Goal: Transaction & Acquisition: Book appointment/travel/reservation

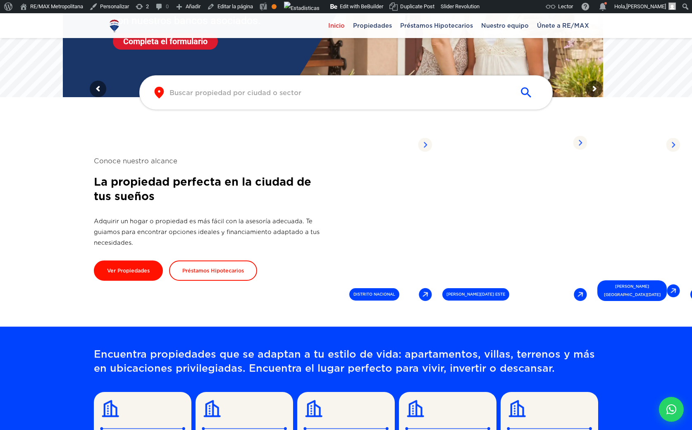
scroll to position [163, 0]
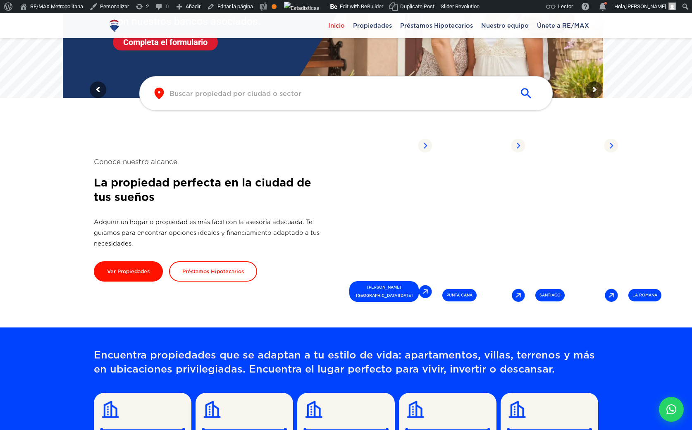
click at [250, 205] on div "Conoce nuestro alcance La propiedad perfecta en la ciudad de tus sueños Adquiri…" at bounding box center [220, 219] width 252 height 125
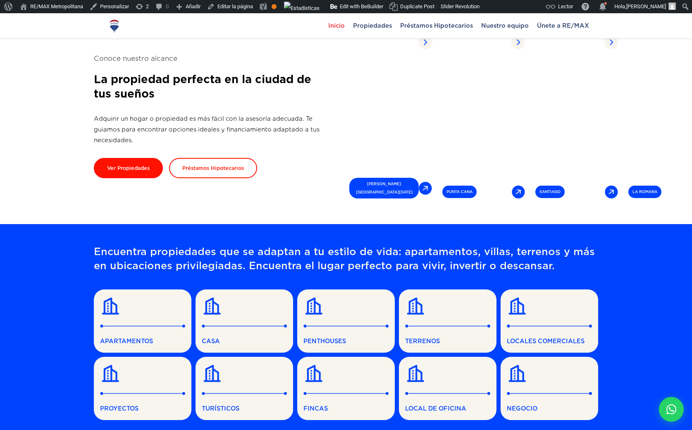
scroll to position [0, 0]
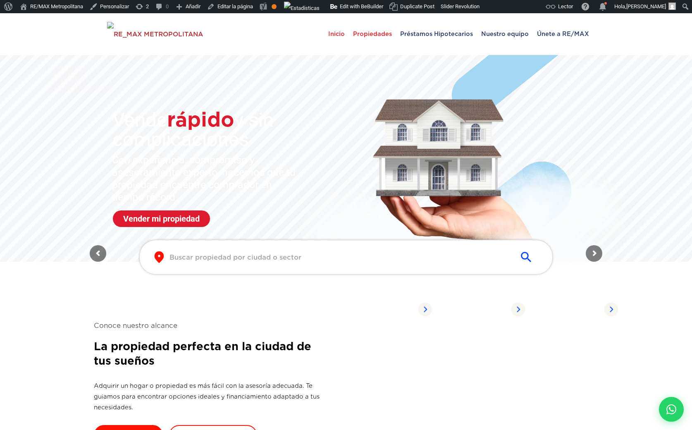
click at [374, 37] on span "Propiedades" at bounding box center [372, 33] width 47 height 25
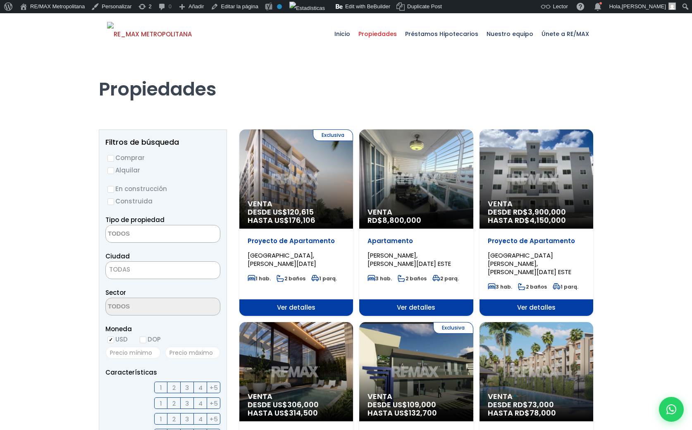
click at [313, 174] on div "Exclusiva Venta DESDE US$ 120,615 HASTA US$ 176,106" at bounding box center [296, 178] width 114 height 99
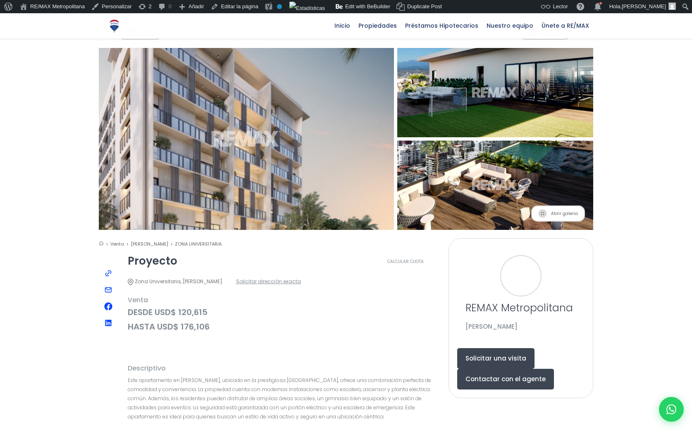
scroll to position [53, 0]
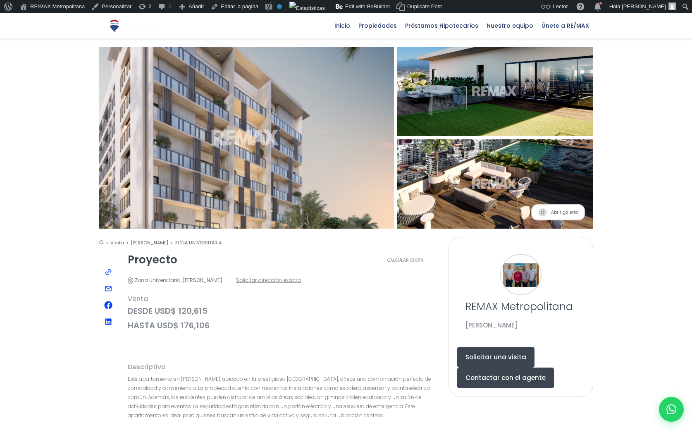
click at [301, 275] on span "Solicitar dirección exacta" at bounding box center [268, 280] width 65 height 10
click at [495, 347] on button "Solicitar una visita" at bounding box center [495, 357] width 77 height 21
click at [512, 367] on button "Contactar con el agente" at bounding box center [505, 377] width 97 height 21
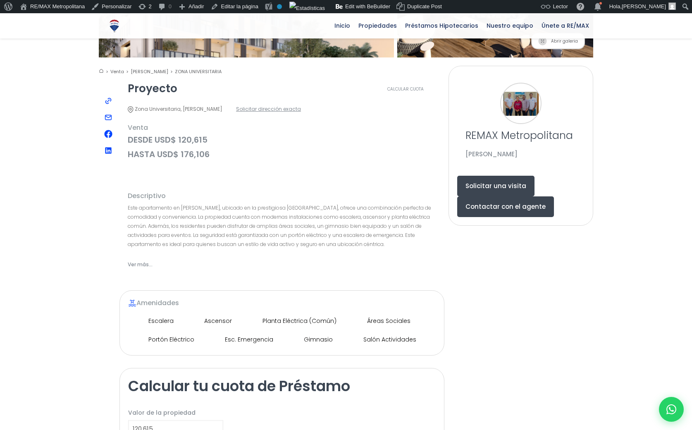
scroll to position [0, 0]
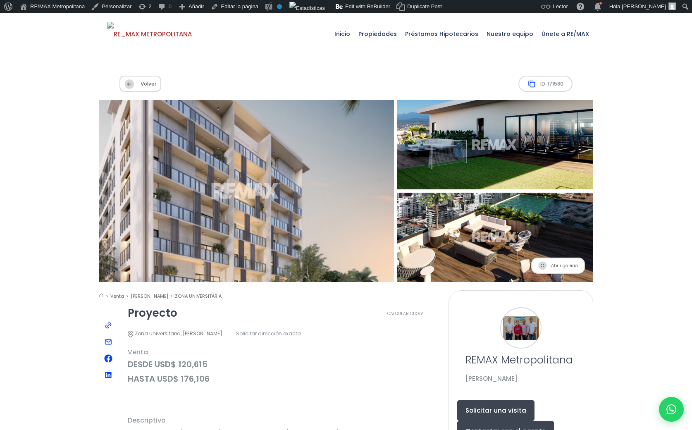
click at [496, 400] on button "Solicitar una visita" at bounding box center [495, 410] width 77 height 21
click at [496, 421] on button "Contactar con el agente" at bounding box center [505, 431] width 97 height 21
click at [301, 328] on span "Solicitar dirección exacta" at bounding box center [268, 333] width 65 height 10
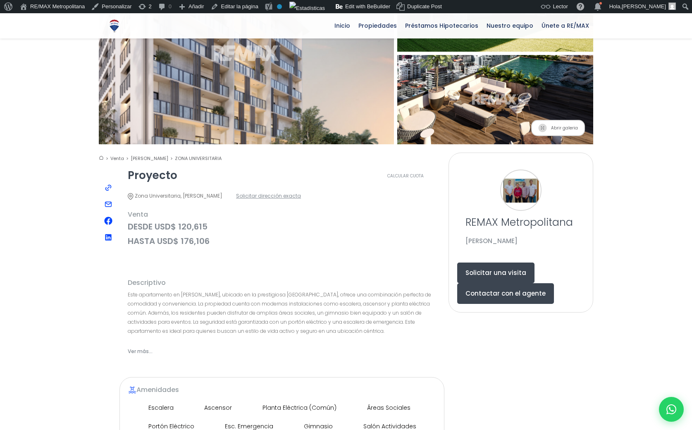
scroll to position [136, 0]
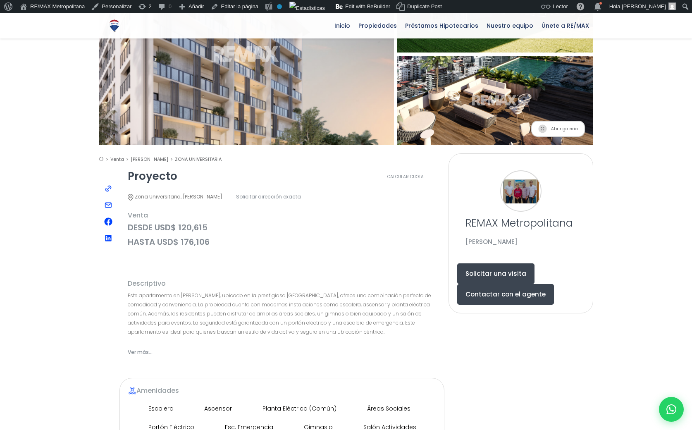
click at [298, 191] on span "Solicitar dirección exacta" at bounding box center [268, 196] width 65 height 10
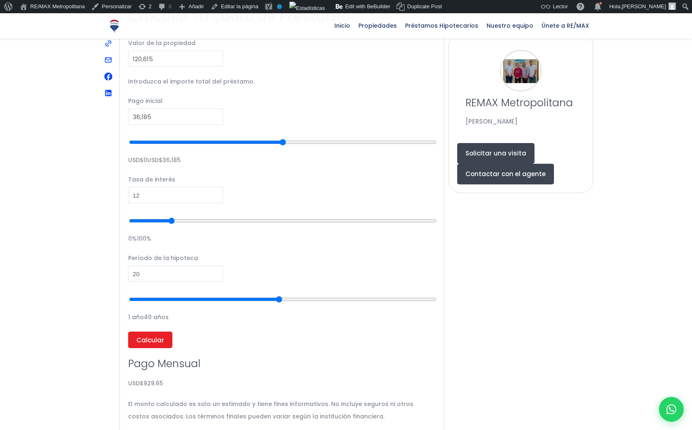
scroll to position [510, 0]
